Goal: Transaction & Acquisition: Subscribe to service/newsletter

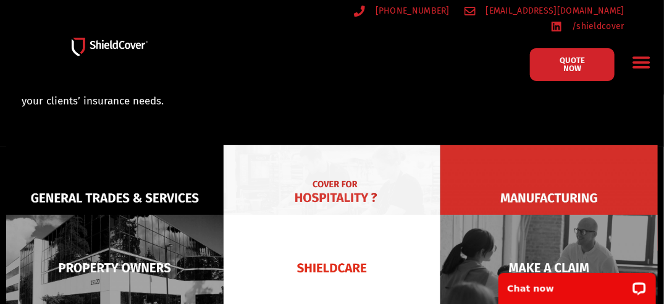
scroll to position [117, 0]
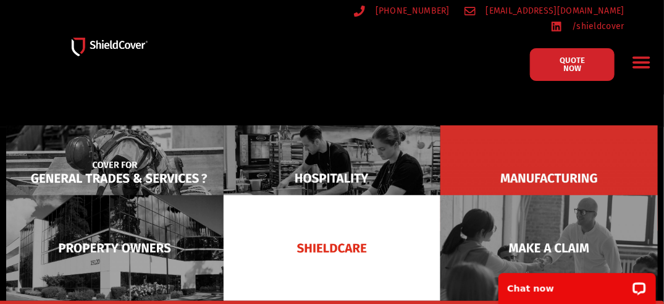
click at [124, 177] on img at bounding box center [114, 178] width 217 height 106
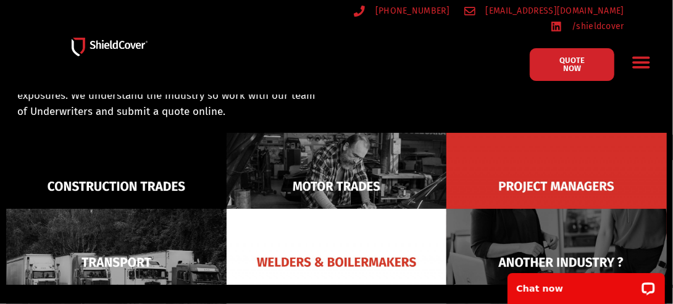
scroll to position [94, 0]
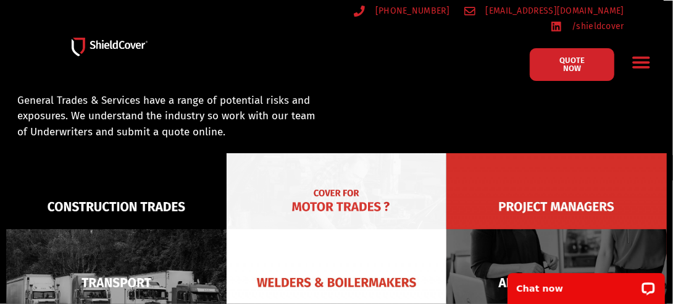
click at [311, 198] on img at bounding box center [337, 206] width 221 height 107
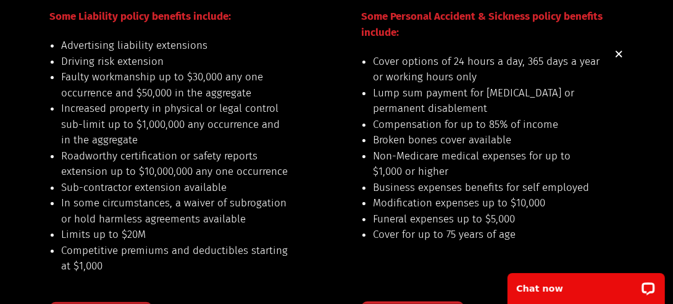
scroll to position [159, 0]
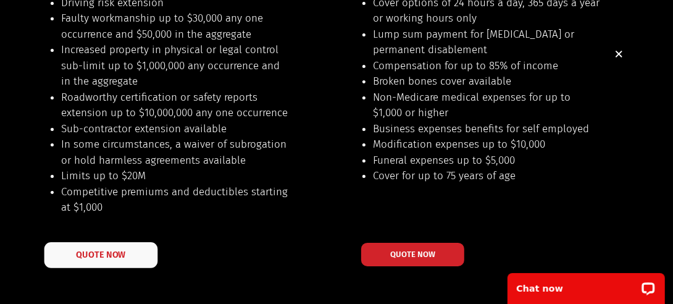
click at [116, 268] on link "QUOTE NOW" at bounding box center [101, 255] width 114 height 26
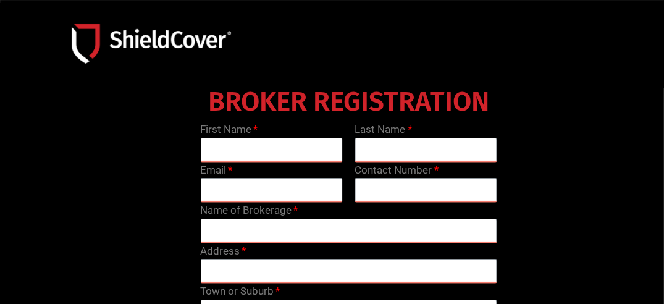
scroll to position [88, 0]
